Goal: Register for event/course

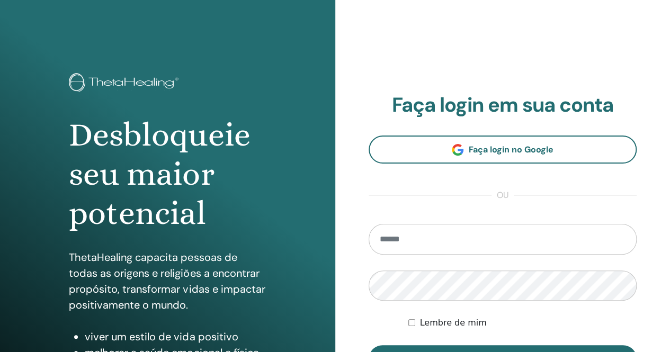
drag, startPoint x: 0, startPoint y: 0, endPoint x: 550, endPoint y: 236, distance: 598.2
click at [550, 236] on input "email" at bounding box center [503, 239] width 268 height 31
type input "**********"
click at [369, 345] on button "Entrar" at bounding box center [503, 359] width 268 height 28
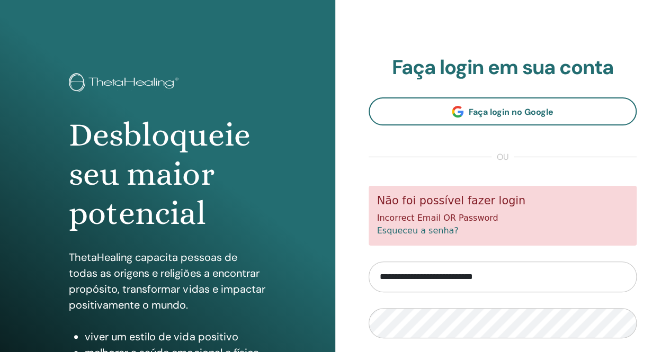
click at [491, 311] on form "**********" at bounding box center [503, 298] width 268 height 224
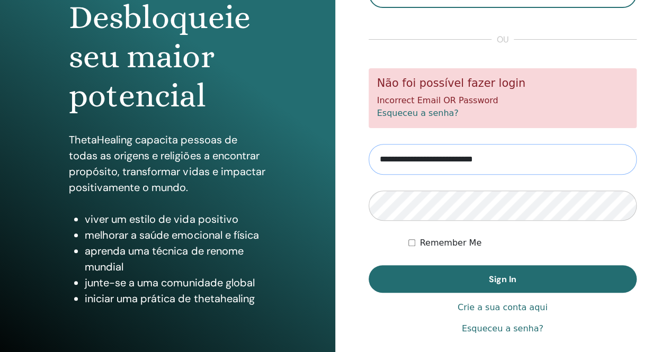
scroll to position [127, 0]
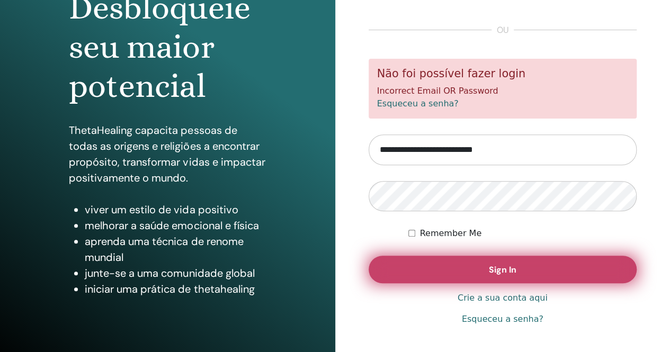
click at [494, 281] on button "Sign In" at bounding box center [503, 270] width 268 height 28
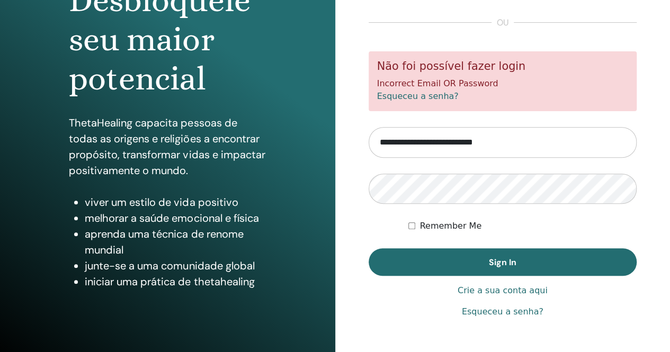
scroll to position [148, 0]
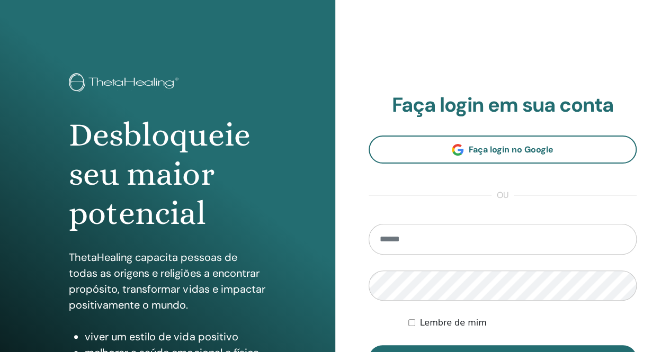
click at [452, 246] on input "email" at bounding box center [503, 239] width 268 height 31
type input "**********"
click at [369, 345] on button "Entrar" at bounding box center [503, 359] width 268 height 28
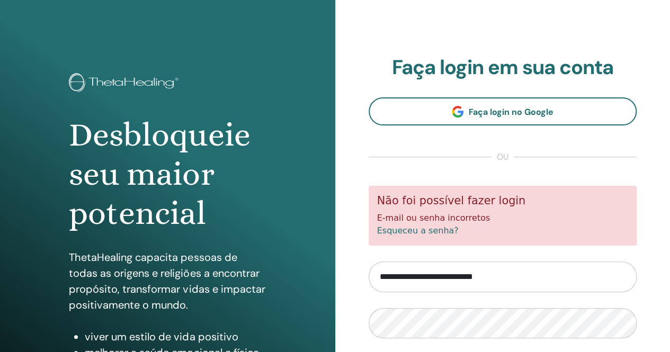
click at [406, 232] on font "Esqueceu a senha?" at bounding box center [418, 231] width 82 height 10
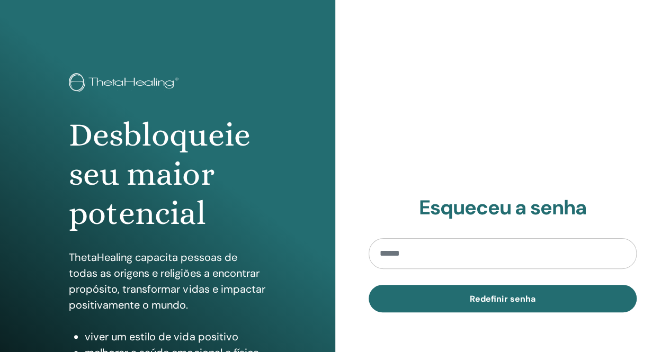
click at [405, 258] on input "email" at bounding box center [503, 253] width 268 height 31
type input "**********"
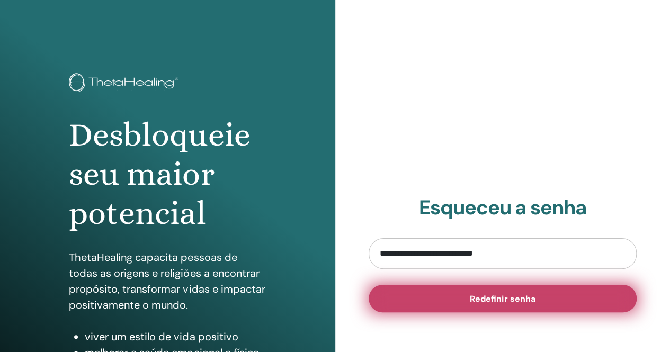
click at [467, 301] on button "Redefinir senha" at bounding box center [503, 299] width 268 height 28
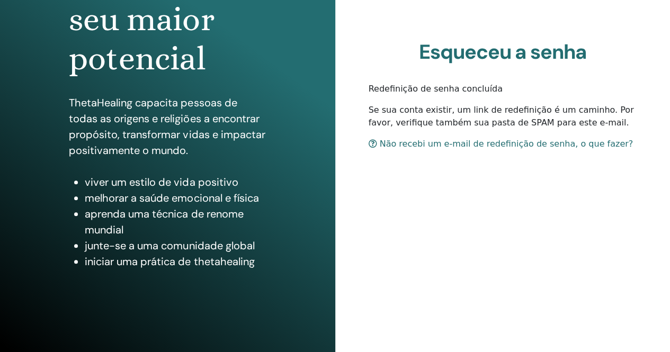
scroll to position [156, 0]
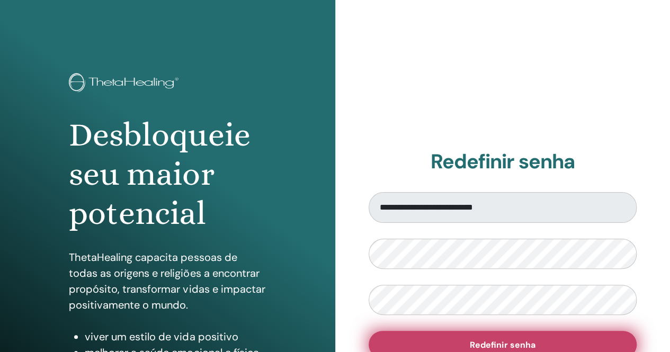
click at [498, 336] on button "Redefinir senha" at bounding box center [503, 345] width 268 height 28
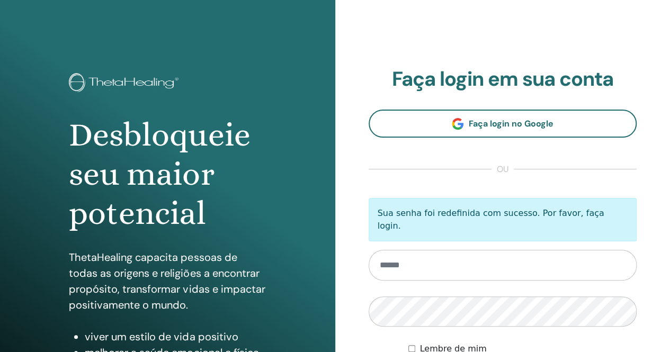
click at [454, 262] on input "email" at bounding box center [503, 265] width 268 height 31
type input "**********"
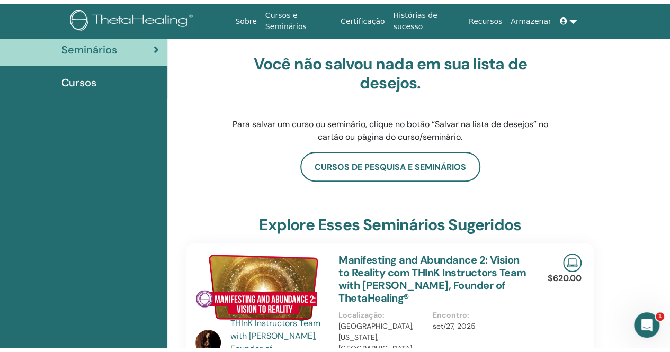
scroll to position [10, 0]
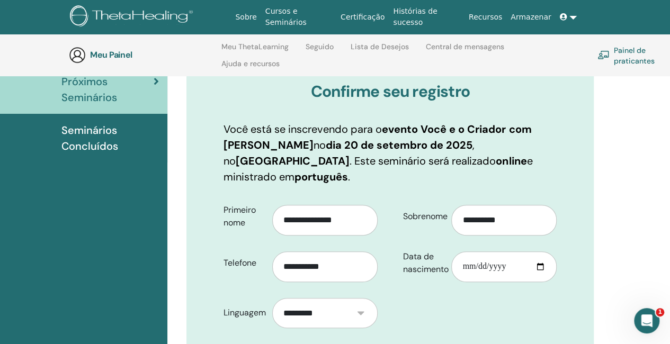
scroll to position [127, 0]
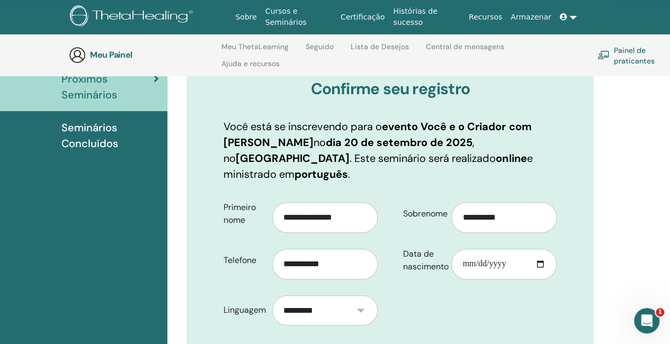
click at [669, 218] on html "Sobre Cursos e Seminários Certificação Histórias de sucesso Recursos Armazenar …" at bounding box center [335, 45] width 670 height 344
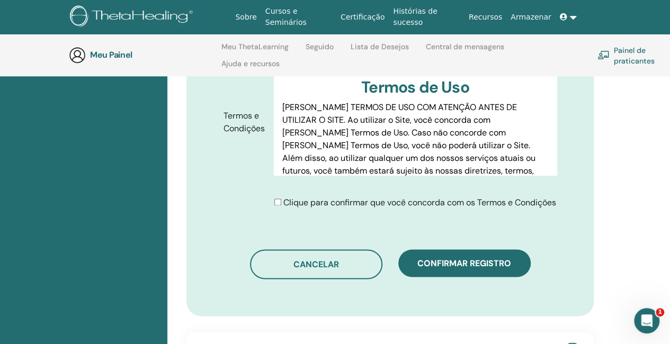
scroll to position [586, 0]
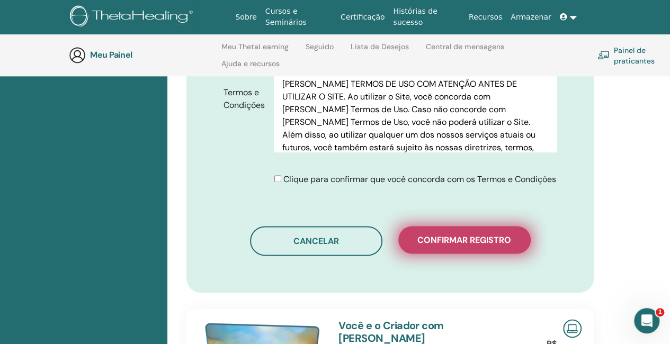
click at [477, 235] on font "Confirmar registro" at bounding box center [464, 240] width 94 height 11
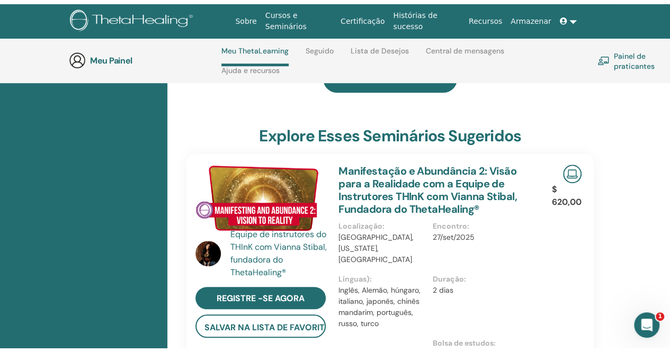
scroll to position [7, 0]
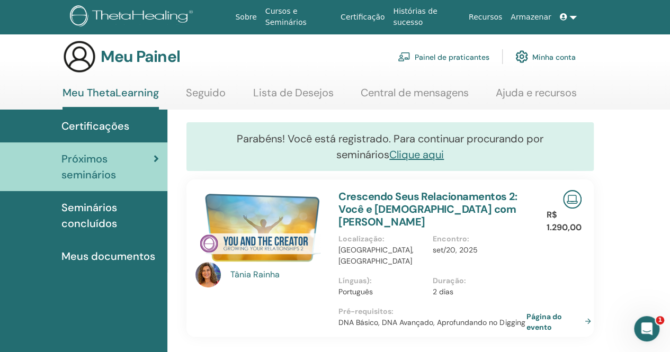
click at [258, 272] on font "Rainha" at bounding box center [266, 274] width 26 height 11
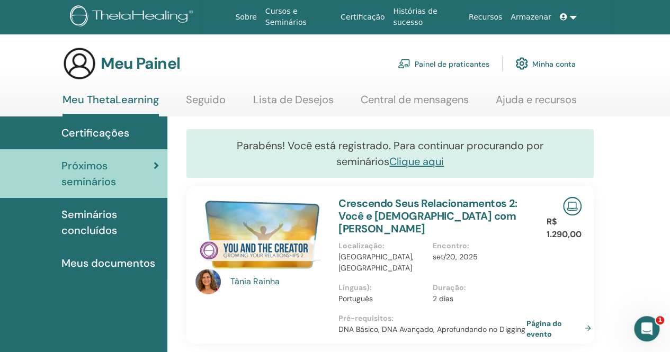
click at [209, 279] on img at bounding box center [207, 281] width 25 height 25
click at [253, 282] on font "Rainha" at bounding box center [266, 281] width 26 height 11
click at [399, 163] on font "Clique aqui" at bounding box center [416, 162] width 55 height 14
